Goal: Information Seeking & Learning: Learn about a topic

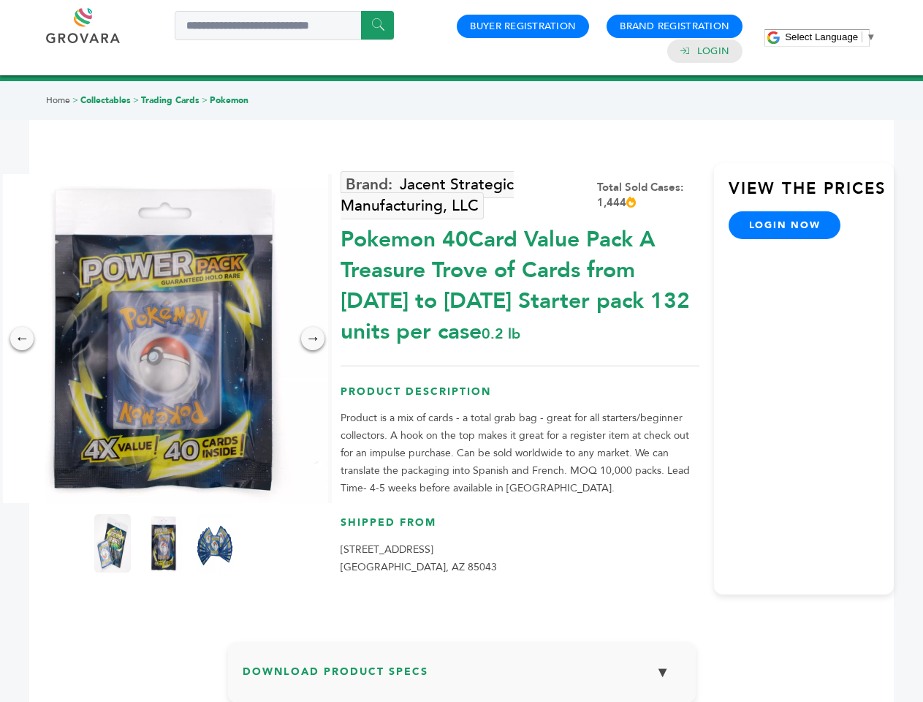
click at [830, 37] on span "Select Language" at bounding box center [821, 36] width 73 height 11
click at [164, 338] on img at bounding box center [163, 338] width 329 height 329
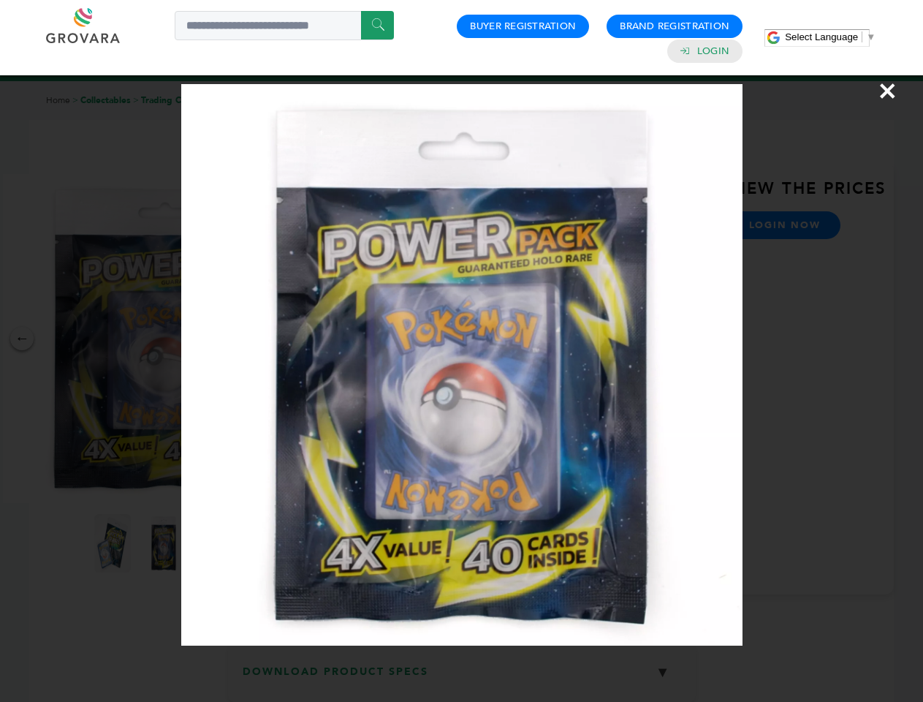
click at [22, 338] on div "×" at bounding box center [461, 351] width 923 height 702
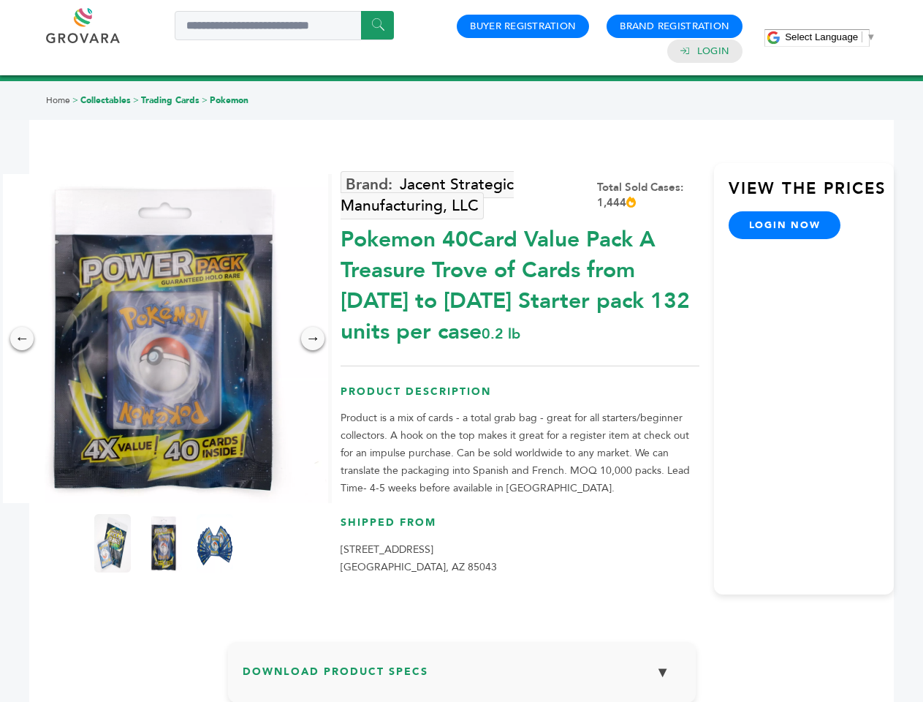
click at [313, 338] on div "→" at bounding box center [312, 338] width 23 height 23
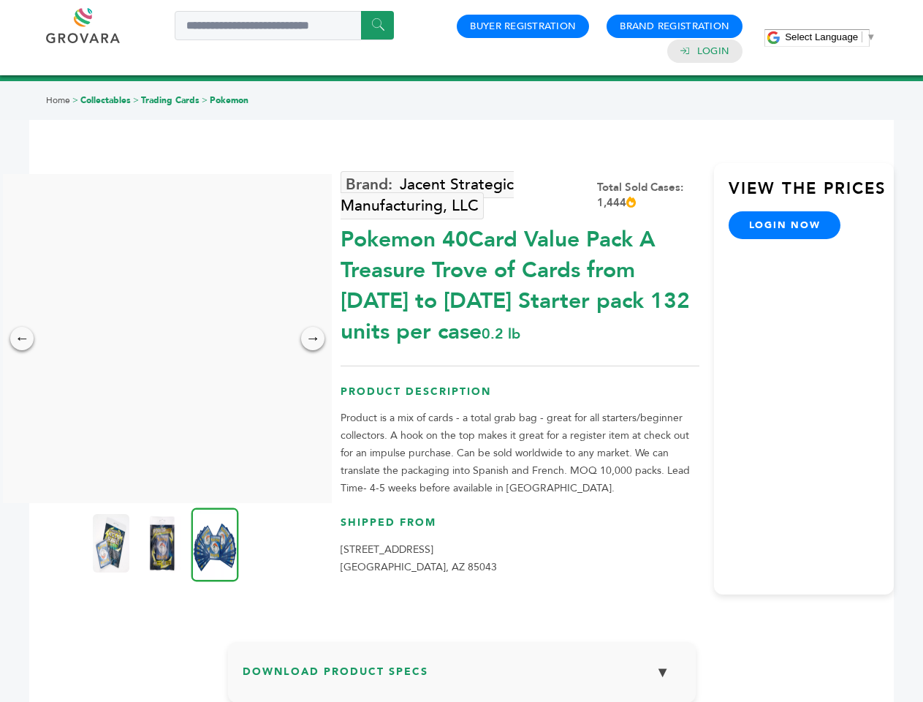
click at [113, 543] on img at bounding box center [111, 543] width 37 height 58
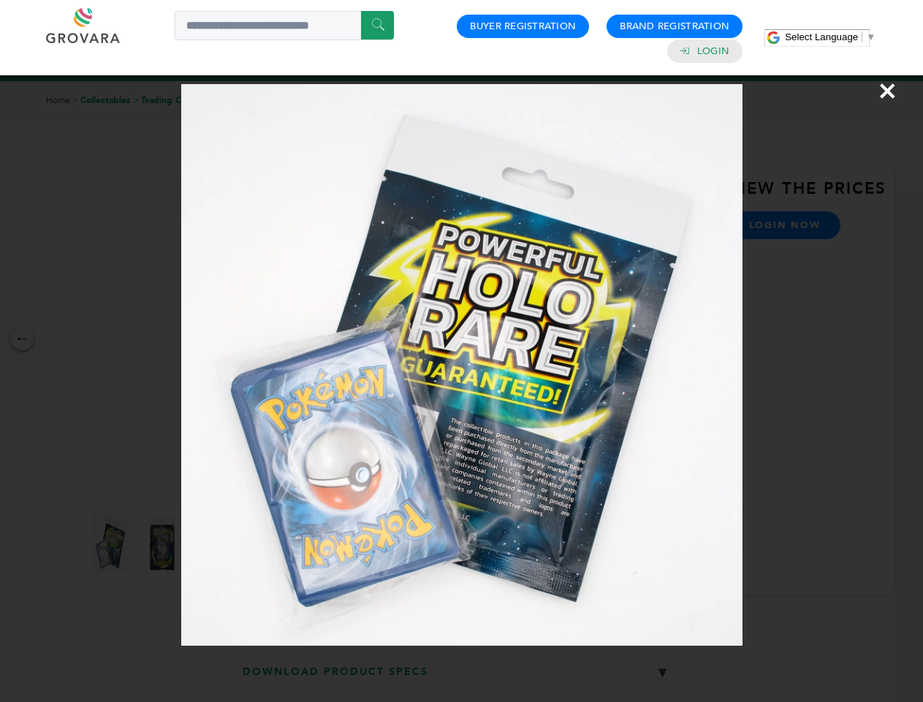
click at [164, 543] on div "×" at bounding box center [461, 351] width 923 height 702
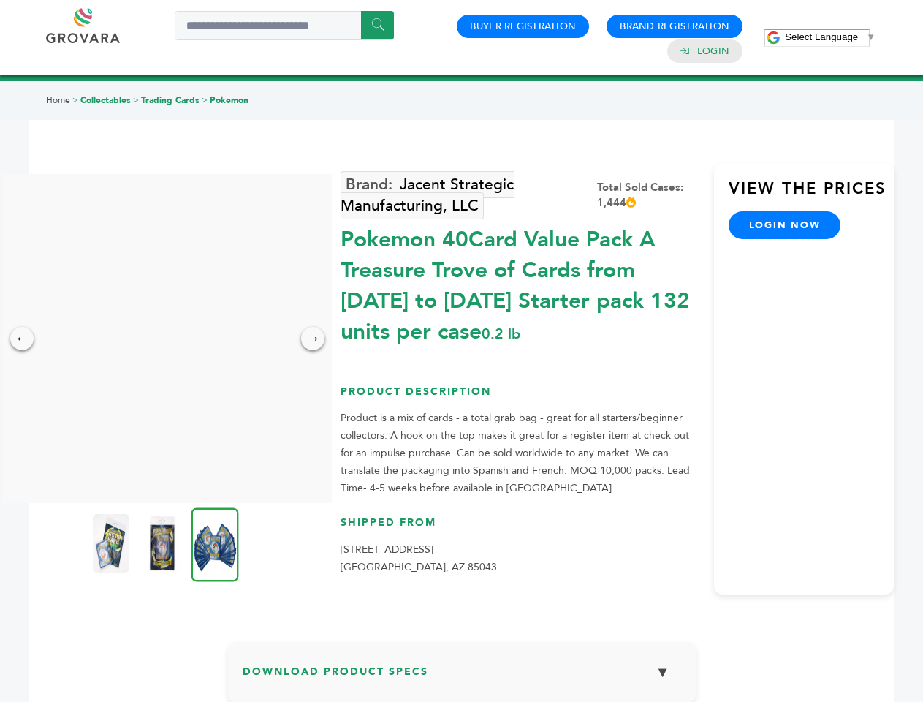
click at [215, 543] on img at bounding box center [215, 544] width 48 height 74
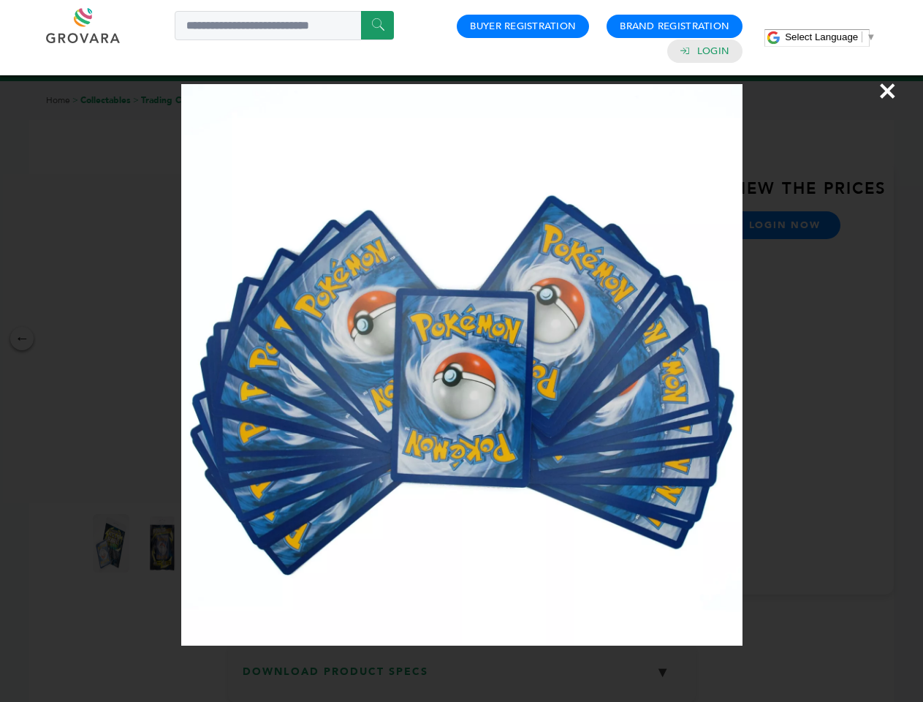
click at [462, 678] on div "×" at bounding box center [461, 351] width 923 height 702
